Goal: Communication & Community: Ask a question

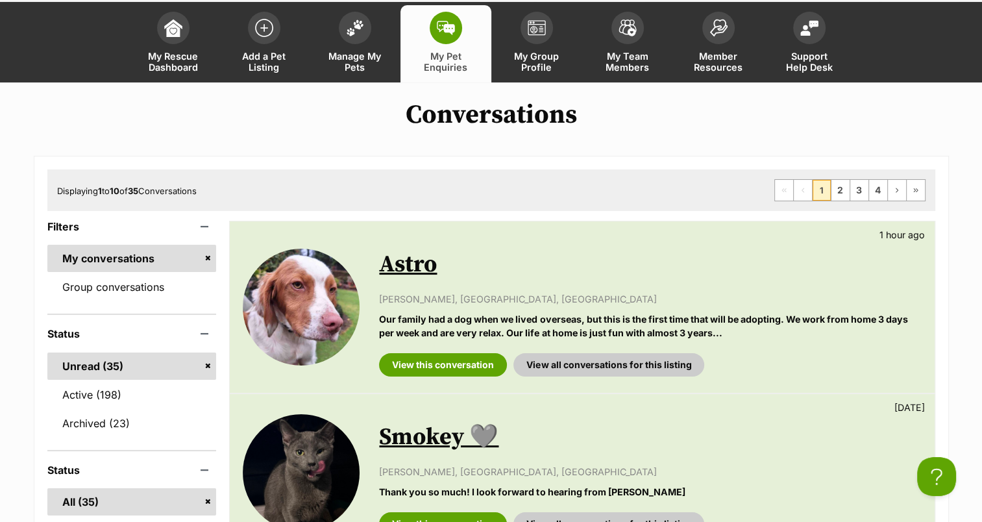
click at [426, 269] on link "Astro" at bounding box center [408, 264] width 58 height 29
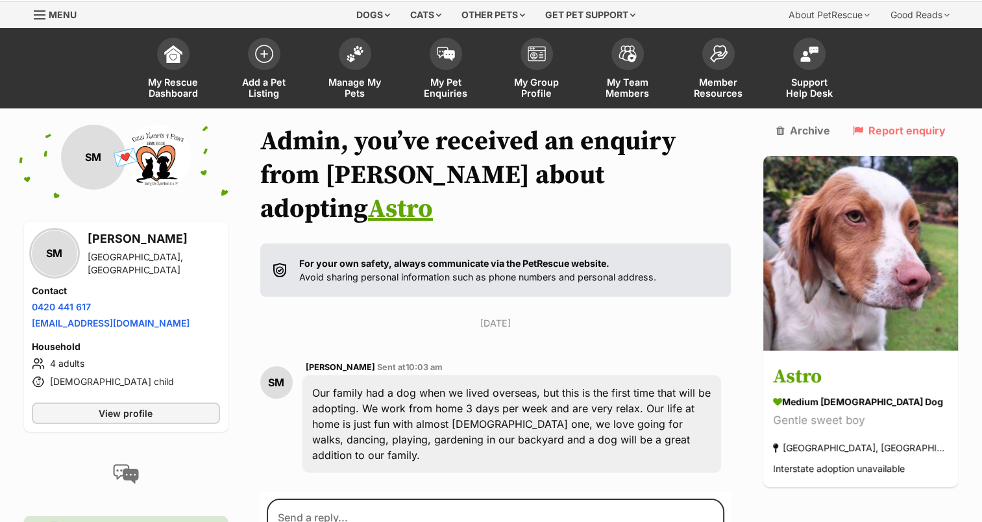
scroll to position [152, 0]
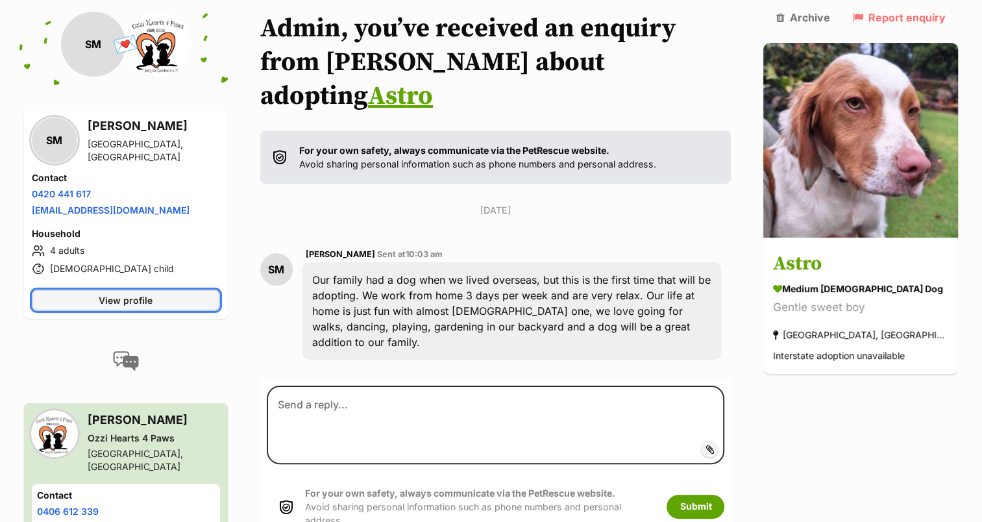
click at [139, 297] on span "View profile" at bounding box center [126, 300] width 54 height 14
click at [433, 80] on link "Astro" at bounding box center [400, 96] width 65 height 32
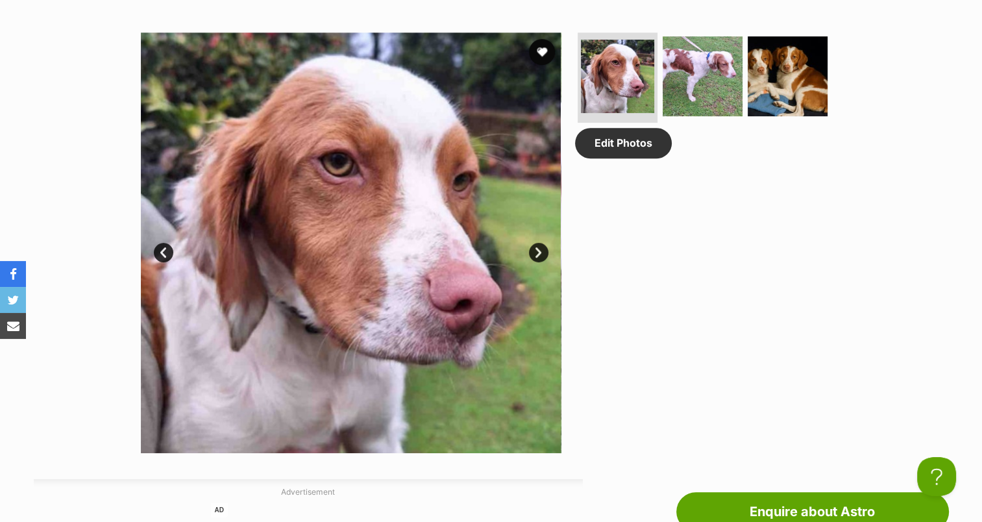
scroll to position [649, 0]
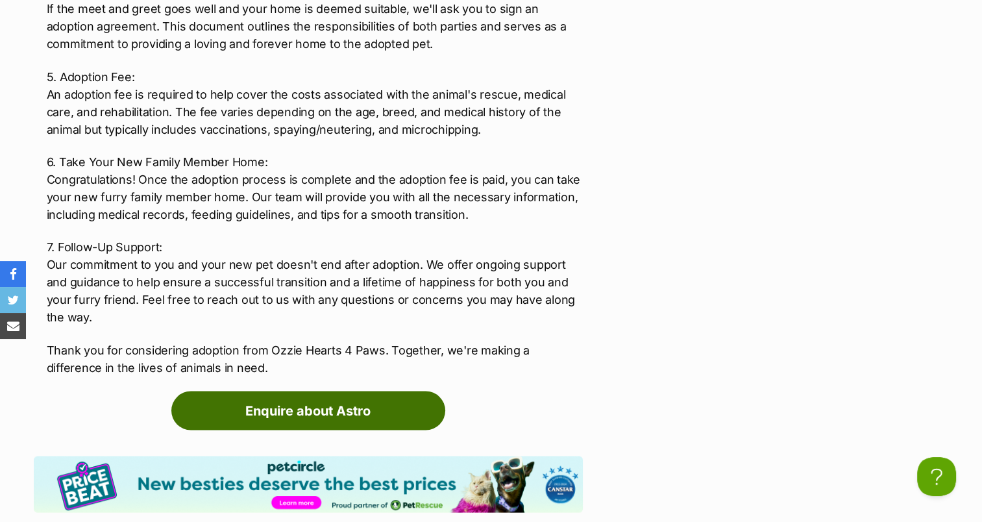
click at [424, 401] on link "Enquire about Astro" at bounding box center [308, 411] width 274 height 39
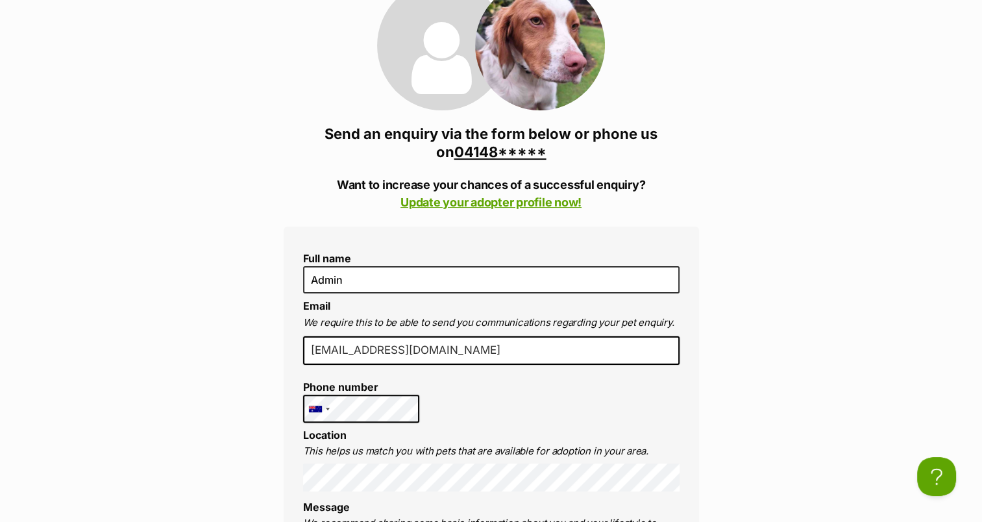
scroll to position [65, 0]
